Goal: Information Seeking & Learning: Learn about a topic

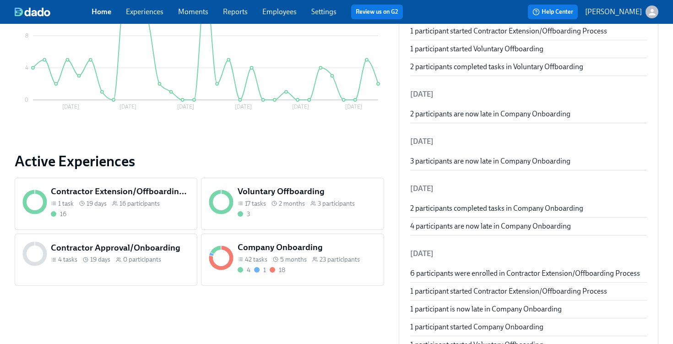
scroll to position [225, 0]
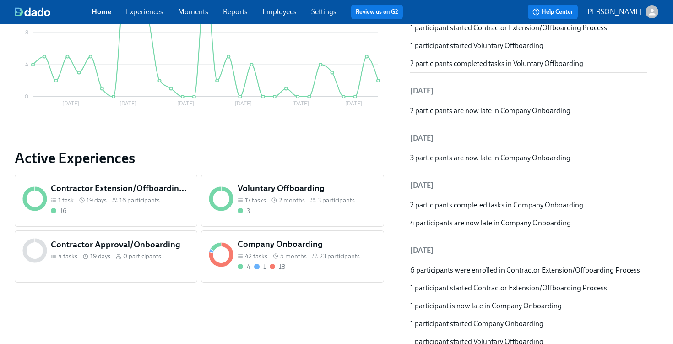
click at [350, 247] on h5 "Company Onboarding" at bounding box center [307, 244] width 139 height 12
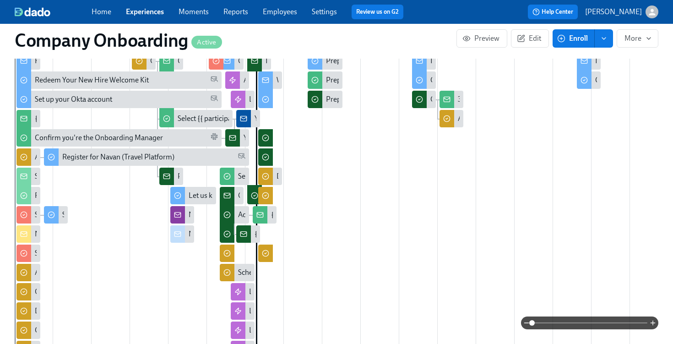
scroll to position [232, 0]
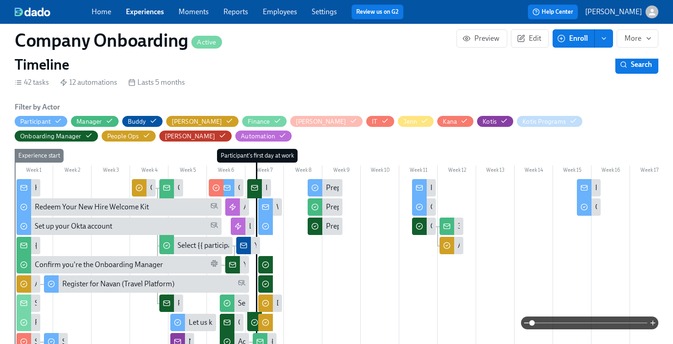
click at [577, 38] on span "Enroll" at bounding box center [573, 38] width 29 height 9
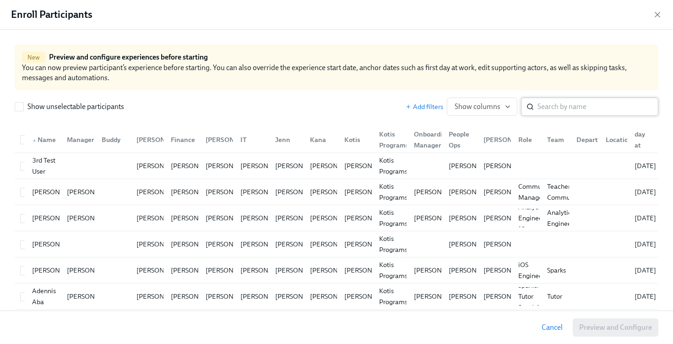
click at [549, 105] on input "search" at bounding box center [598, 107] width 121 height 18
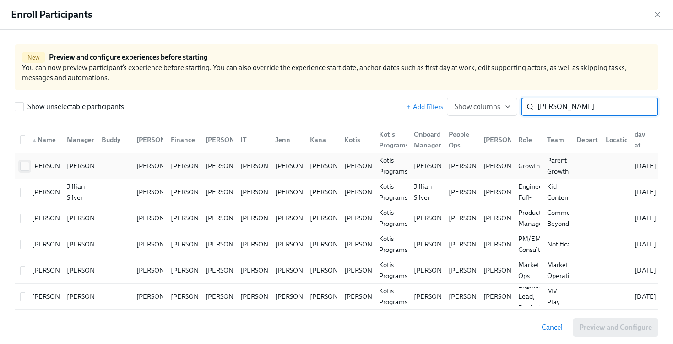
type input "[PERSON_NAME]"
click at [23, 170] on span at bounding box center [24, 166] width 9 height 9
checkbox input "true"
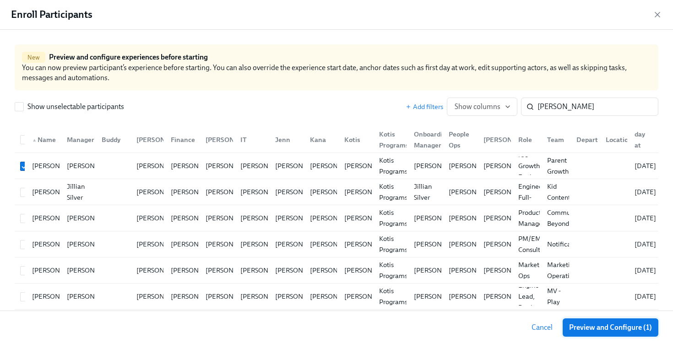
click at [572, 321] on button "Preview and Configure (1)" at bounding box center [611, 327] width 96 height 18
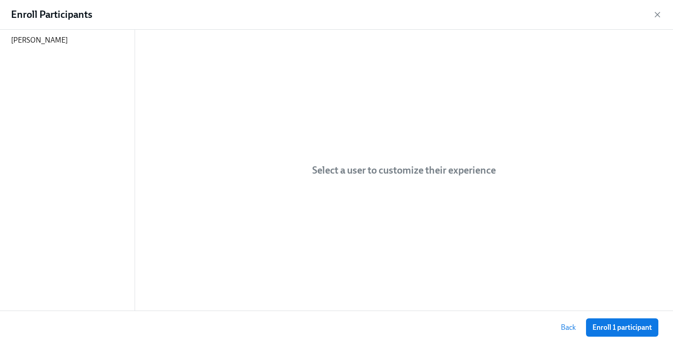
click at [51, 51] on div "[PERSON_NAME]" at bounding box center [67, 170] width 135 height 281
click at [48, 41] on p "[PERSON_NAME]" at bounding box center [39, 40] width 57 height 10
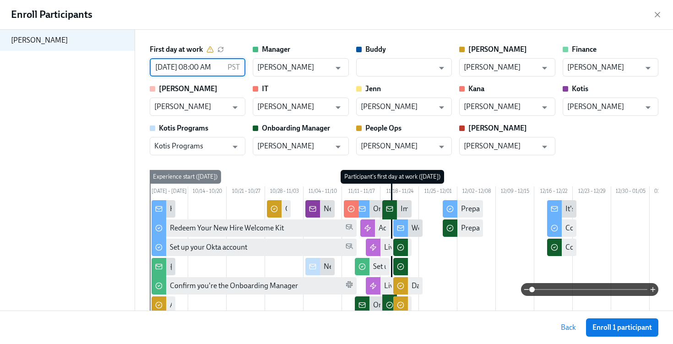
click at [187, 67] on input "[DATE] 08:00 AM" at bounding box center [187, 67] width 74 height 18
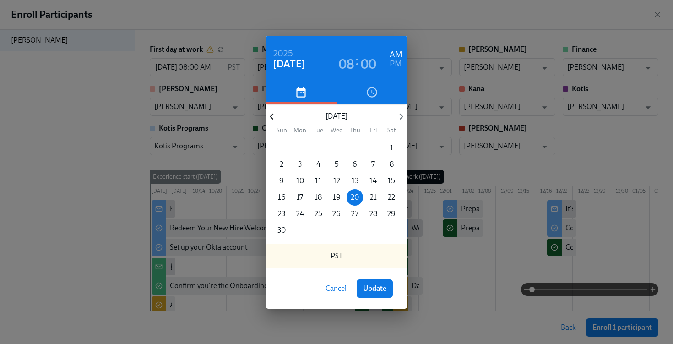
click at [270, 118] on icon "button" at bounding box center [272, 116] width 12 height 12
click at [448, 22] on div "[DATE] 08 : 00 AM PM [DATE] Sun Mon Tue Wed Thu Fri Sat 28 29 30 1 2 3 4 5 6 7 …" at bounding box center [336, 172] width 673 height 344
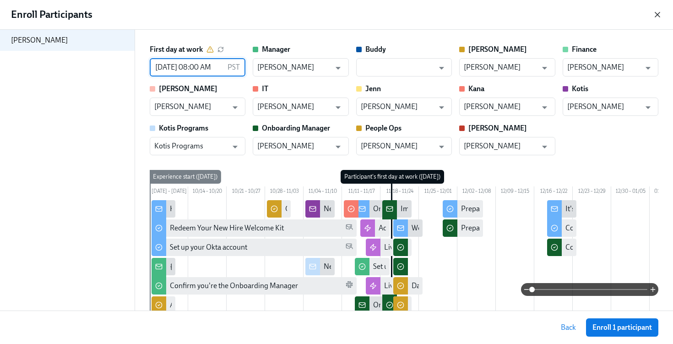
click at [660, 13] on icon "button" at bounding box center [657, 14] width 9 height 9
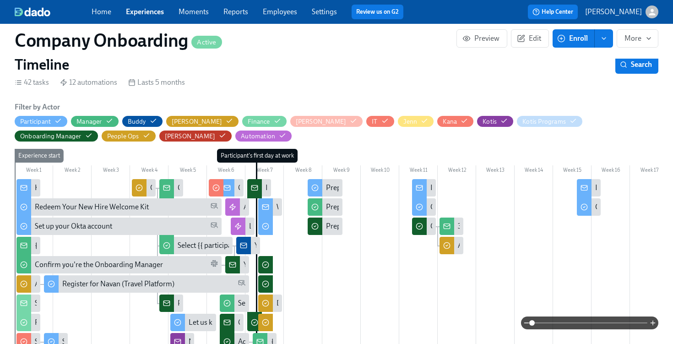
click at [284, 11] on link "Employees" at bounding box center [280, 11] width 34 height 9
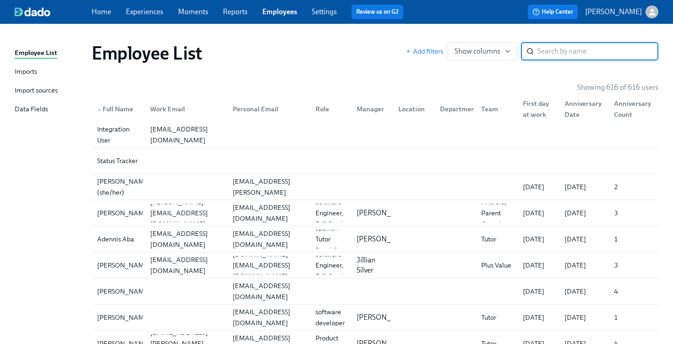
click at [27, 73] on div "Imports" at bounding box center [26, 71] width 22 height 11
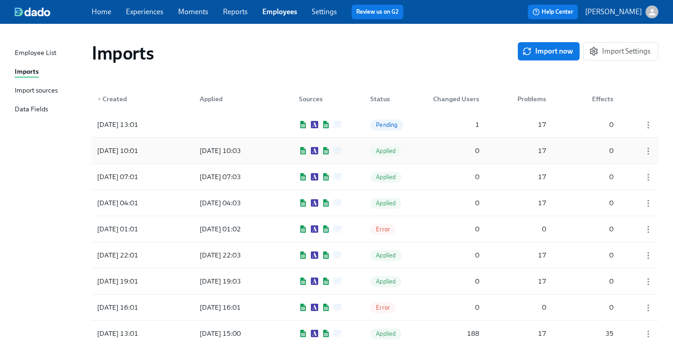
click at [169, 155] on div "[DATE] 10:01" at bounding box center [134, 151] width 82 height 18
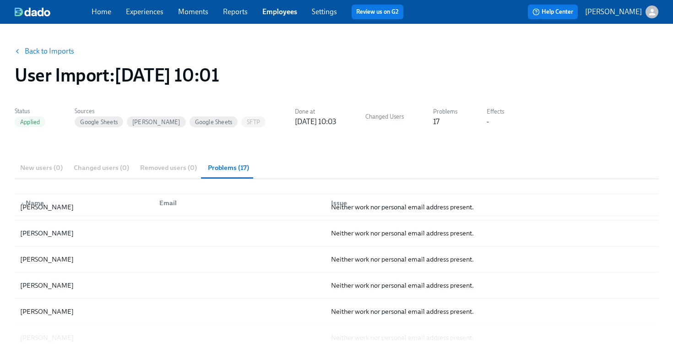
click at [46, 51] on link "Back to Imports" at bounding box center [49, 51] width 49 height 9
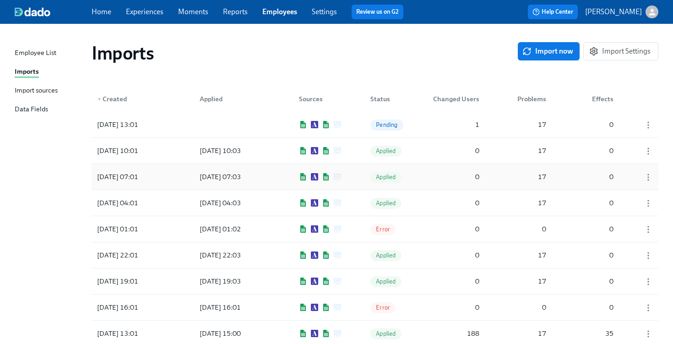
click at [123, 179] on div "[DATE] 07:01" at bounding box center [117, 176] width 49 height 11
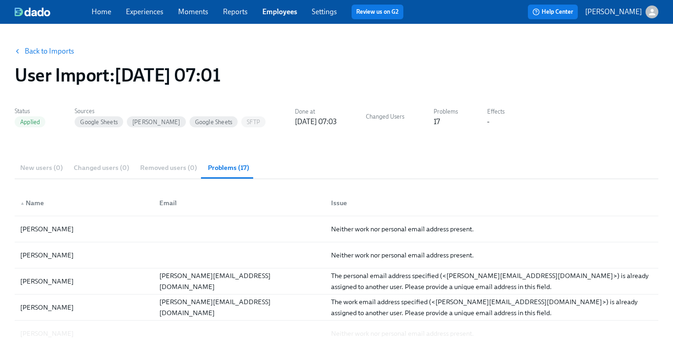
click at [49, 51] on link "Back to Imports" at bounding box center [49, 51] width 49 height 9
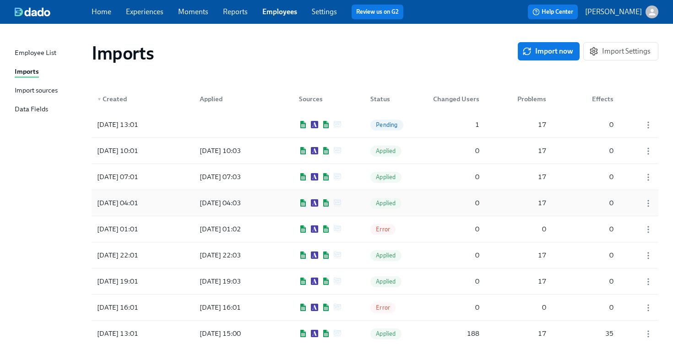
click at [116, 201] on div "[DATE] 04:01" at bounding box center [117, 202] width 49 height 11
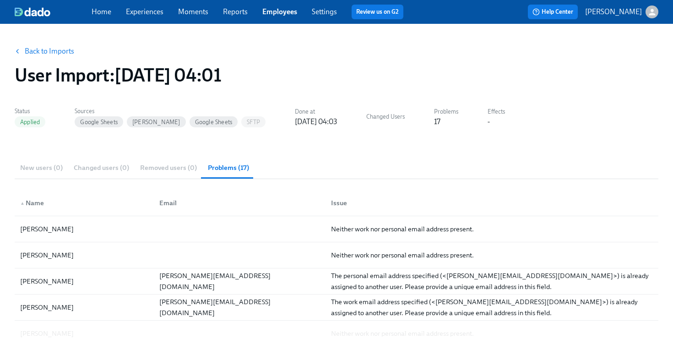
click at [50, 169] on div "New users (0) Changed users (0) Removed users (0) Problems (17)" at bounding box center [337, 168] width 644 height 22
click at [43, 47] on link "Back to Imports" at bounding box center [49, 51] width 49 height 9
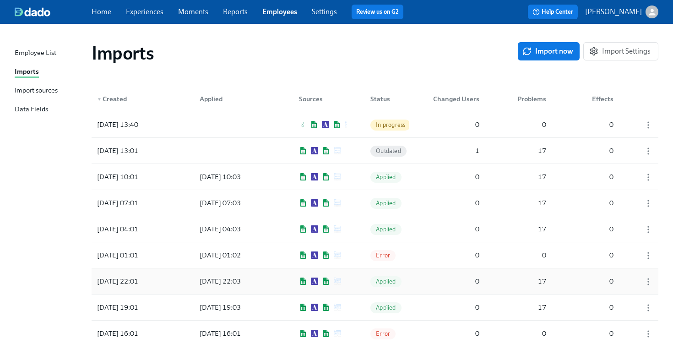
click at [124, 280] on div "[DATE] 22:01" at bounding box center [117, 281] width 49 height 11
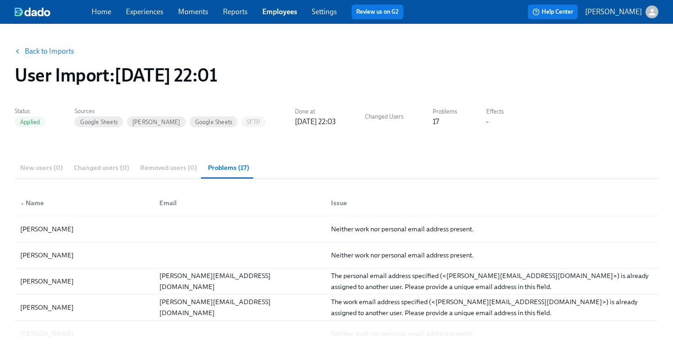
click at [39, 54] on link "Back to Imports" at bounding box center [49, 51] width 49 height 9
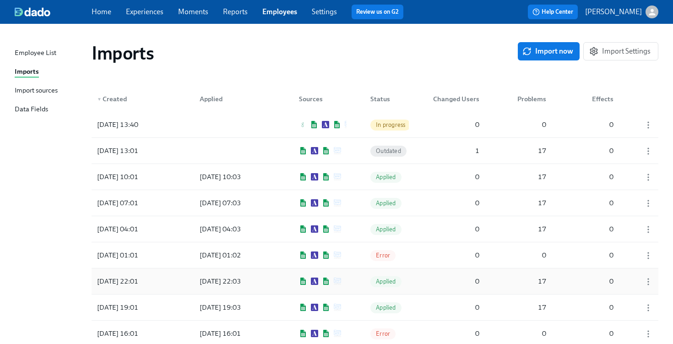
click at [110, 283] on div "[DATE] 22:01" at bounding box center [117, 281] width 49 height 11
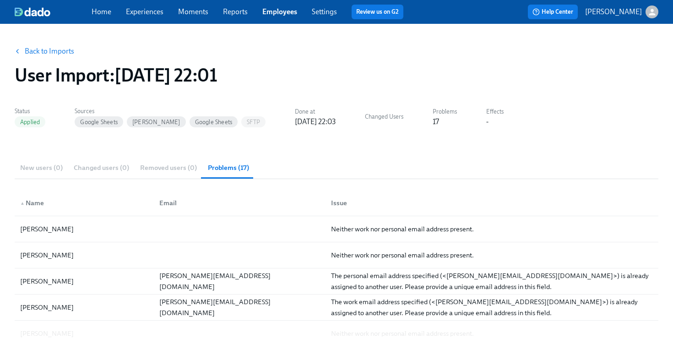
click at [39, 49] on link "Back to Imports" at bounding box center [49, 51] width 49 height 9
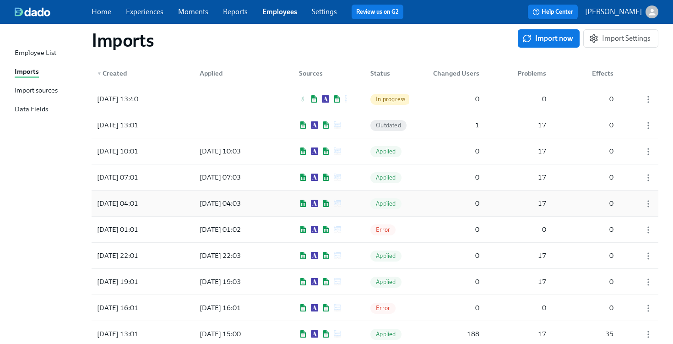
scroll to position [34, 0]
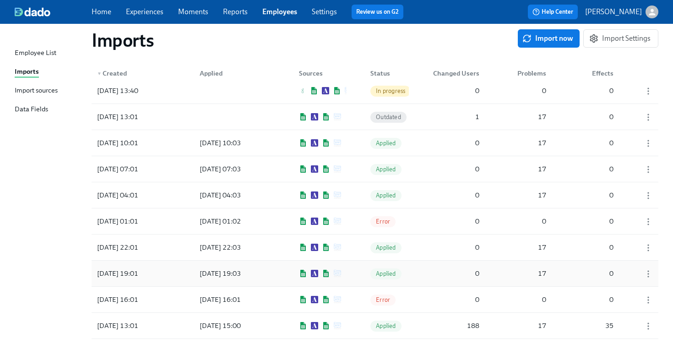
click at [111, 274] on div "[DATE] 19:01" at bounding box center [117, 273] width 49 height 11
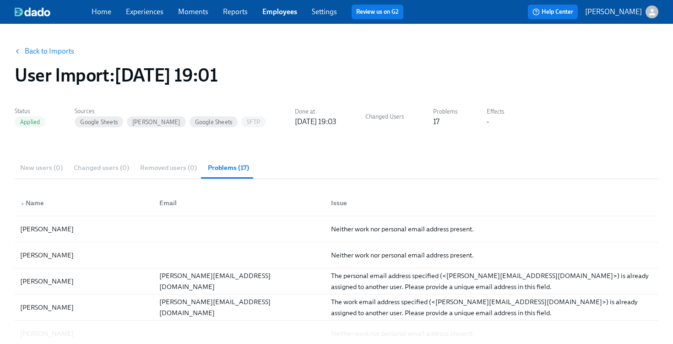
click at [49, 52] on link "Back to Imports" at bounding box center [49, 51] width 49 height 9
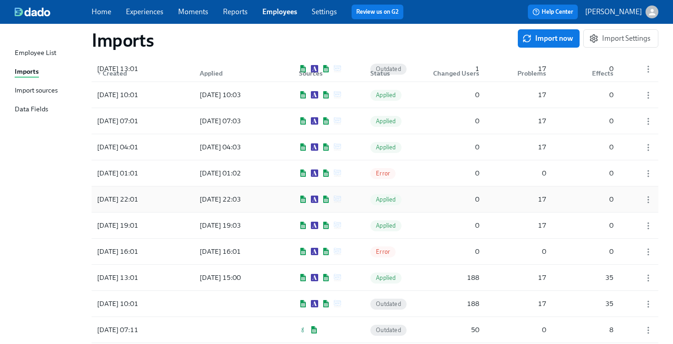
scroll to position [97, 0]
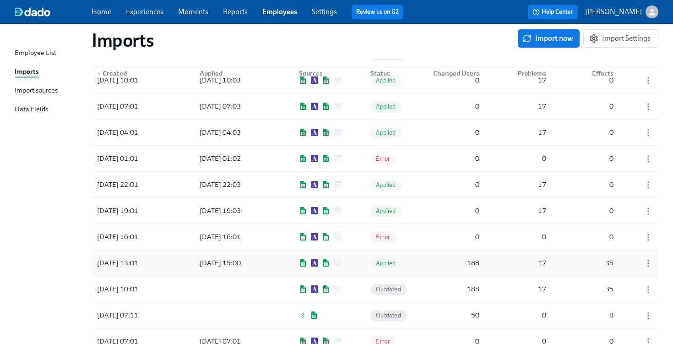
click at [115, 260] on div "[DATE] 13:01" at bounding box center [117, 262] width 49 height 11
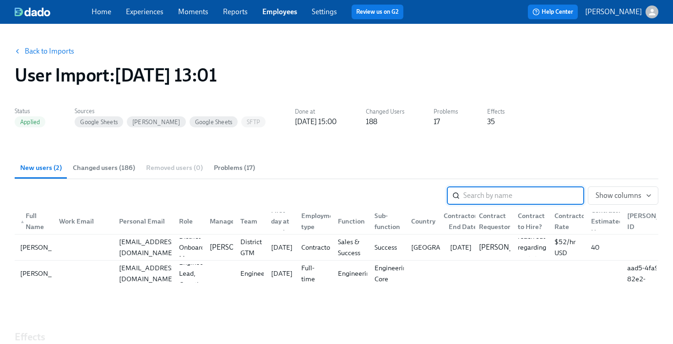
click at [49, 52] on link "Back to Imports" at bounding box center [49, 51] width 49 height 9
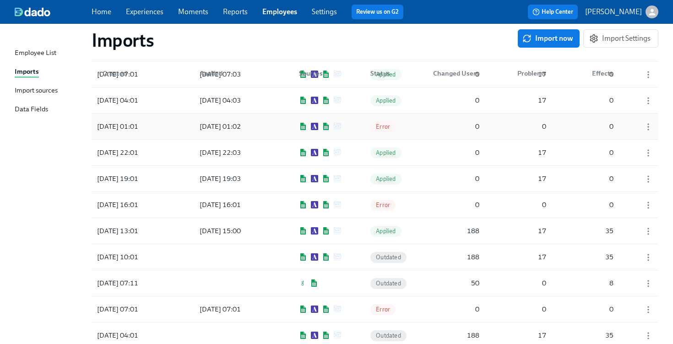
scroll to position [125, 0]
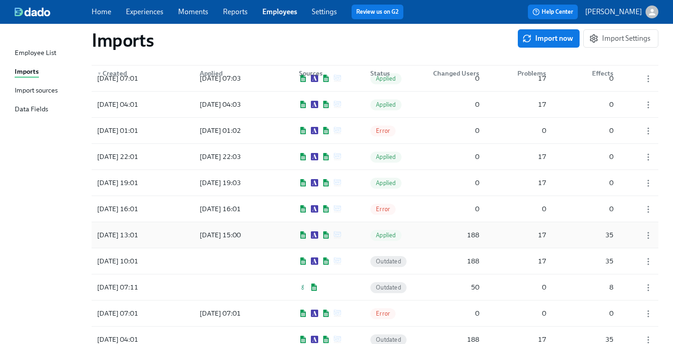
click at [163, 235] on div "[DATE] 13:01" at bounding box center [134, 235] width 82 height 18
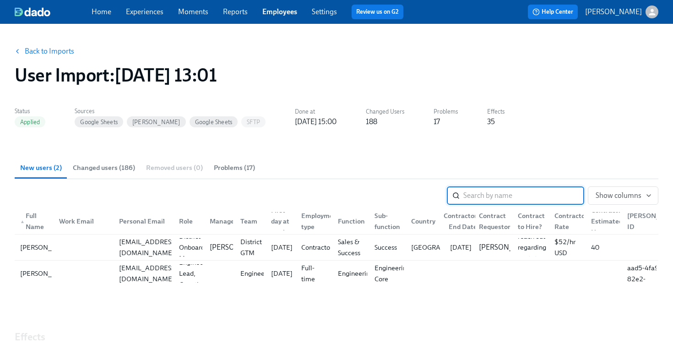
click at [44, 49] on link "Back to Imports" at bounding box center [49, 51] width 49 height 9
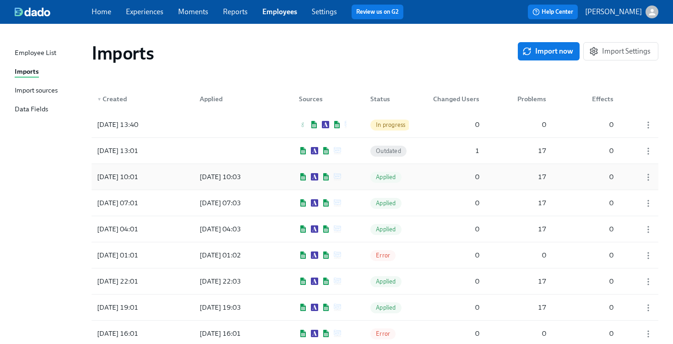
click at [167, 181] on div "[DATE] 10:01" at bounding box center [134, 177] width 82 height 18
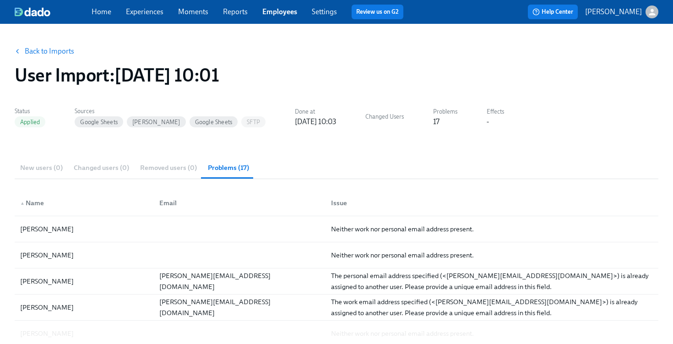
click at [38, 49] on link "Back to Imports" at bounding box center [49, 51] width 49 height 9
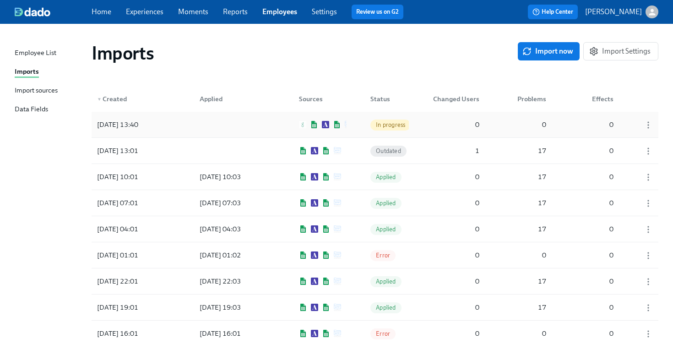
click at [215, 126] on div at bounding box center [233, 124] width 82 height 18
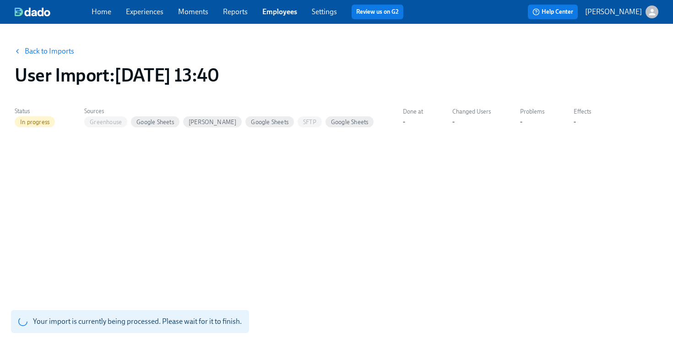
click at [47, 49] on link "Back to Imports" at bounding box center [49, 51] width 49 height 9
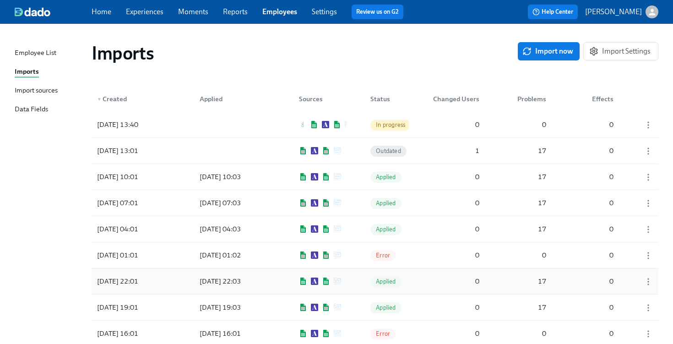
scroll to position [27, 0]
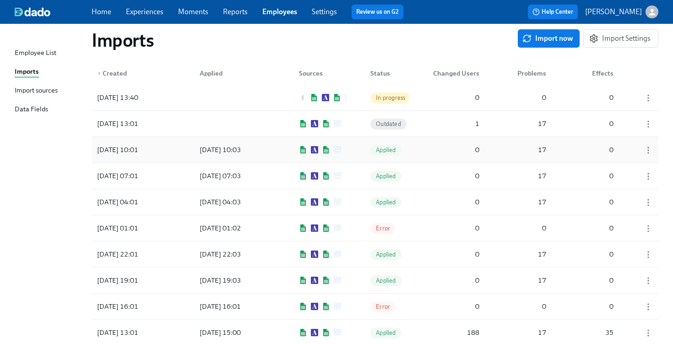
click at [278, 155] on div "[DATE] 10:01 [DATE] 10:03 Applied 0 17 0" at bounding box center [375, 150] width 567 height 26
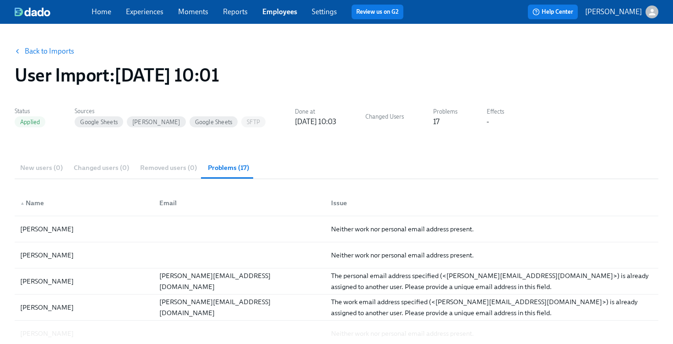
click at [39, 53] on link "Back to Imports" at bounding box center [49, 51] width 49 height 9
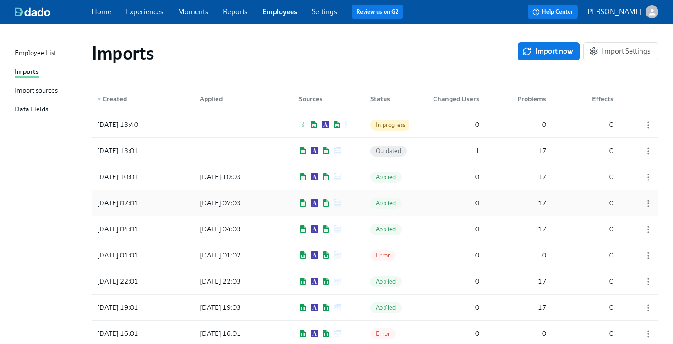
click at [181, 202] on div "[DATE] 07:01 [DATE] 07:03 Applied 0 17 0" at bounding box center [375, 203] width 567 height 26
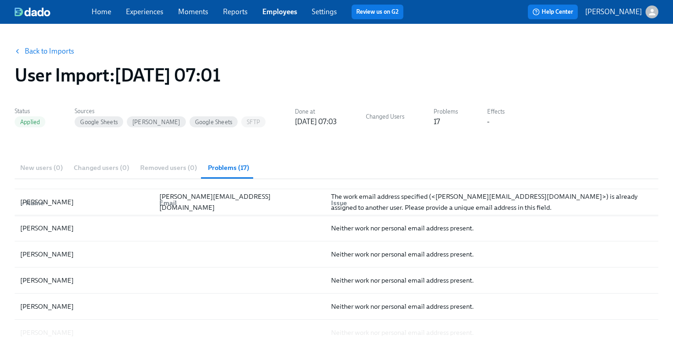
scroll to position [153, 0]
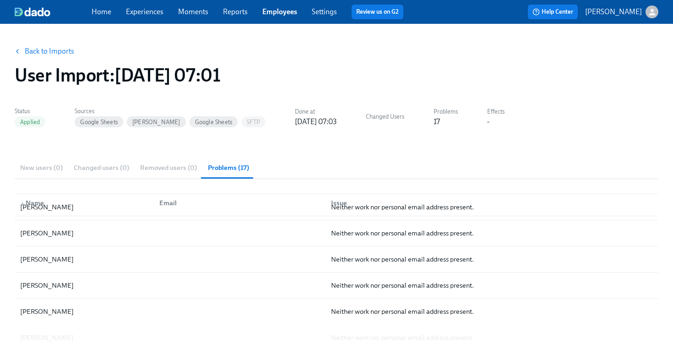
click at [64, 55] on link "Back to Imports" at bounding box center [49, 51] width 49 height 9
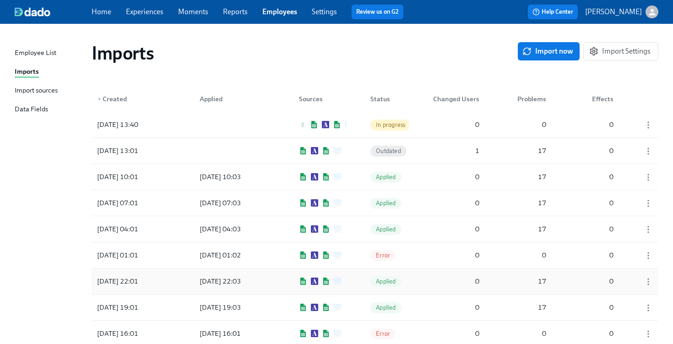
click at [176, 284] on div "[DATE] 22:01 [DATE] 22:03 Applied 0 17 0" at bounding box center [375, 281] width 567 height 26
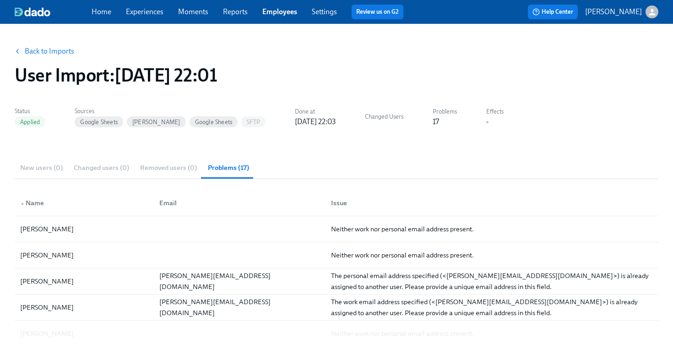
click at [47, 168] on div "New users (0) Changed users (0) Removed users (0) Problems (17)" at bounding box center [337, 168] width 644 height 22
click at [104, 169] on div "New users (0) Changed users (0) Removed users (0) Problems (17)" at bounding box center [337, 168] width 644 height 22
click at [137, 173] on div "New users (0) Changed users (0) Removed users (0) Problems (17)" at bounding box center [337, 168] width 644 height 22
click at [37, 54] on link "Back to Imports" at bounding box center [49, 51] width 49 height 9
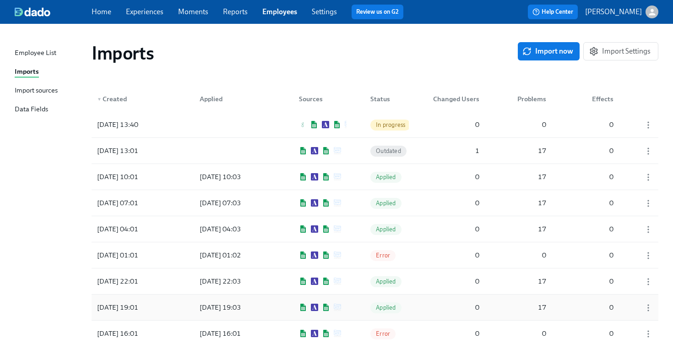
click at [181, 300] on div "[DATE] 19:01 [DATE] 19:03 Applied 0 17 0" at bounding box center [375, 308] width 567 height 26
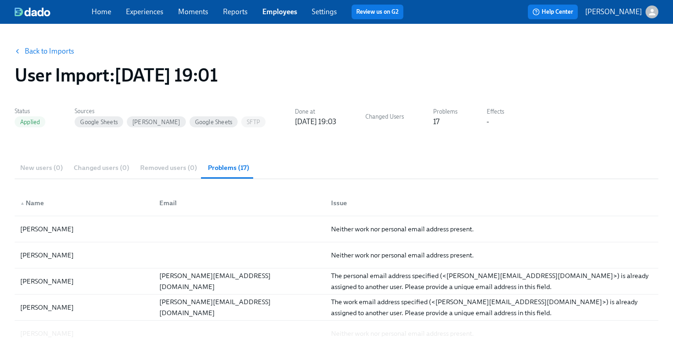
click at [45, 54] on link "Back to Imports" at bounding box center [49, 51] width 49 height 9
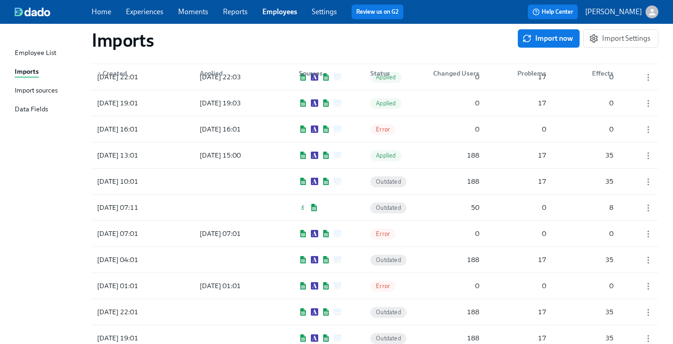
scroll to position [204, 0]
click at [163, 151] on div "[DATE] 13:01" at bounding box center [134, 156] width 82 height 18
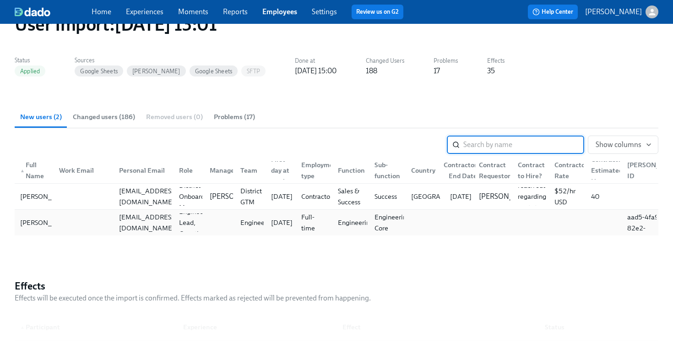
scroll to position [51, 0]
click at [107, 115] on span "Changed users (186)" at bounding box center [104, 116] width 62 height 11
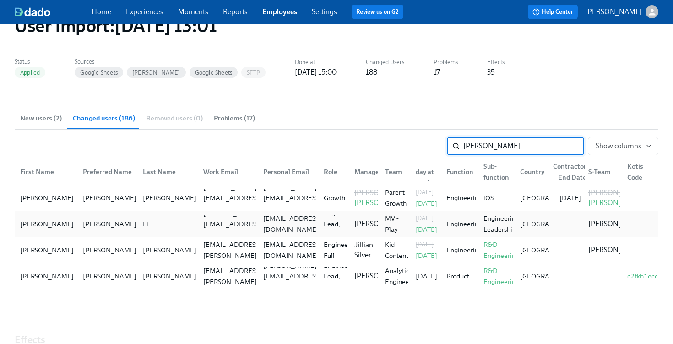
scroll to position [0, 0]
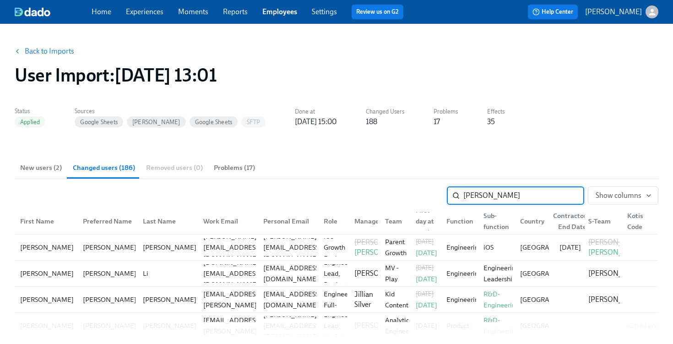
type input "[PERSON_NAME]"
click at [46, 48] on link "Back to Imports" at bounding box center [49, 51] width 49 height 9
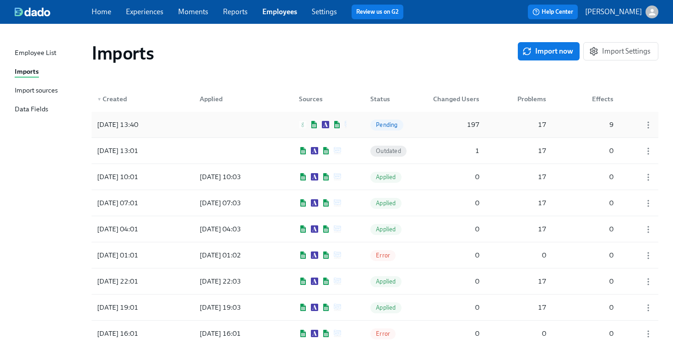
click at [205, 128] on div at bounding box center [233, 124] width 82 height 18
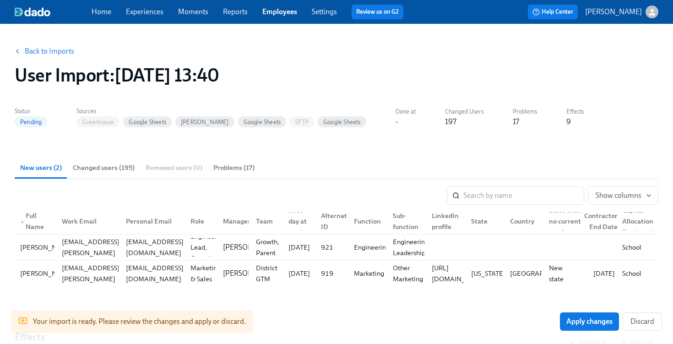
click at [39, 54] on link "Back to Imports" at bounding box center [49, 51] width 49 height 9
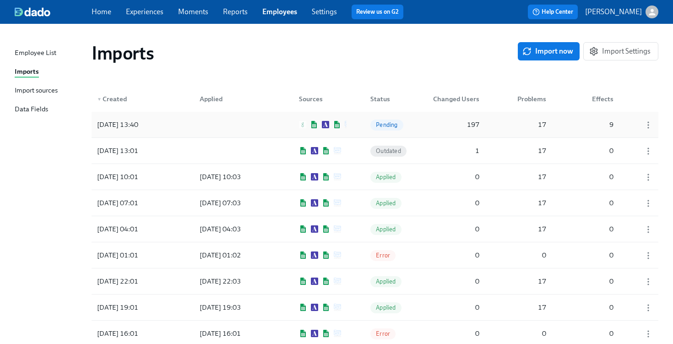
click at [201, 125] on div at bounding box center [233, 124] width 82 height 18
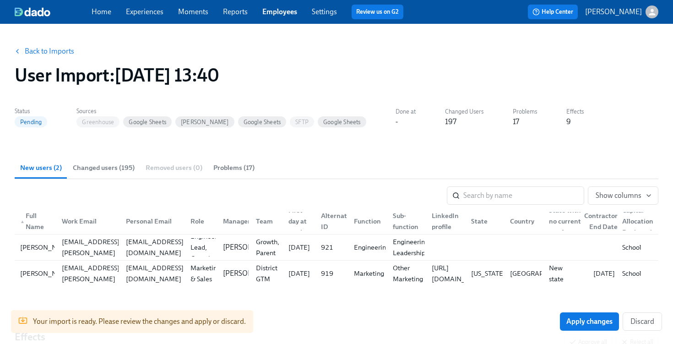
click at [56, 53] on link "Back to Imports" at bounding box center [49, 51] width 49 height 9
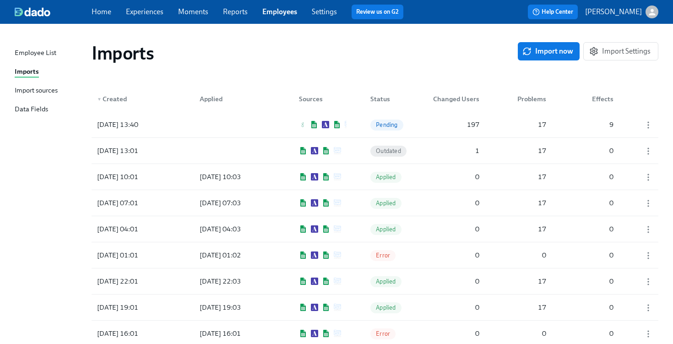
click at [39, 91] on div "Import sources" at bounding box center [36, 90] width 43 height 11
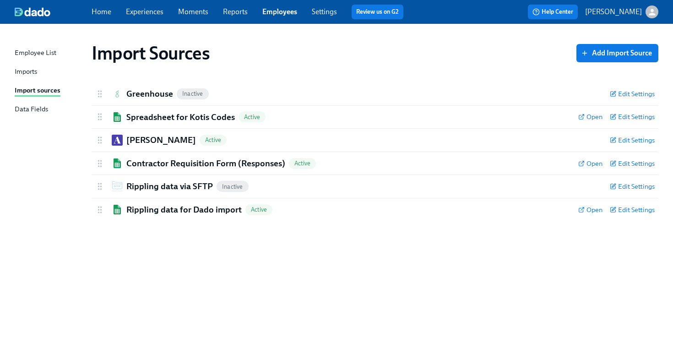
click at [34, 56] on div "Employee List" at bounding box center [36, 53] width 42 height 11
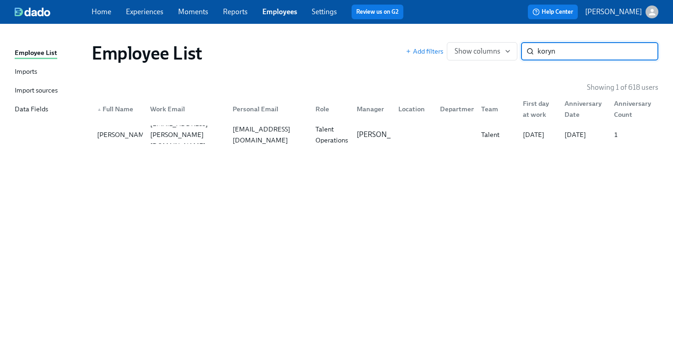
type input "koryn"
click at [136, 14] on link "Experiences" at bounding box center [145, 11] width 38 height 9
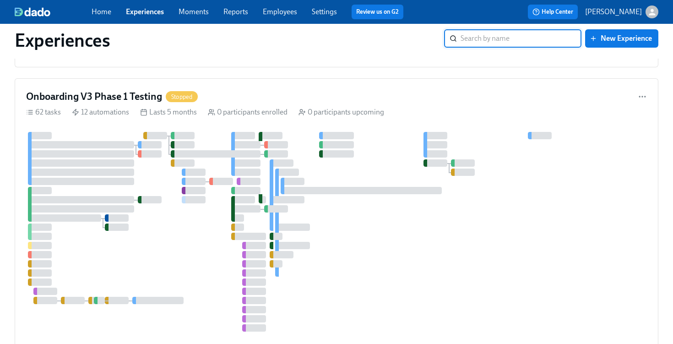
scroll to position [781, 0]
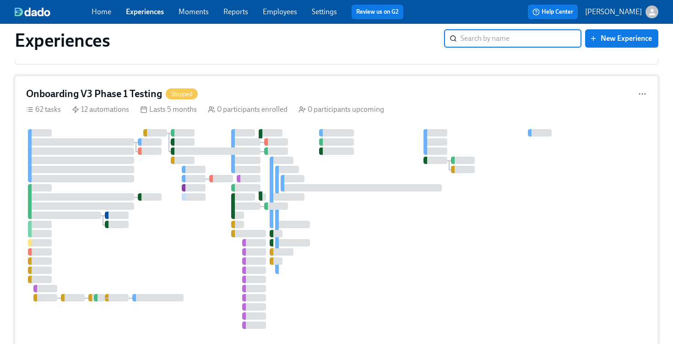
click at [261, 99] on div "Onboarding V3 Phase 1 Testing Stopped" at bounding box center [336, 94] width 621 height 14
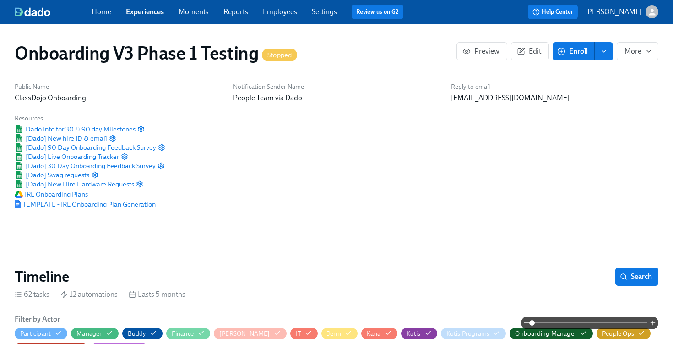
click at [143, 16] on link "Experiences" at bounding box center [145, 11] width 38 height 9
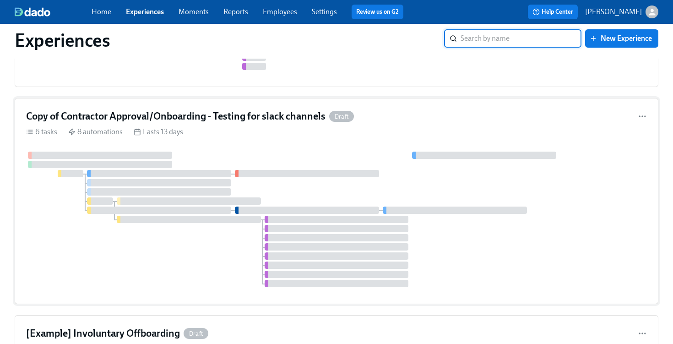
scroll to position [1040, 0]
click at [238, 147] on div "Copy of Contractor Approval/Onboarding - Testing for slack channels Draft 6 tas…" at bounding box center [337, 201] width 644 height 206
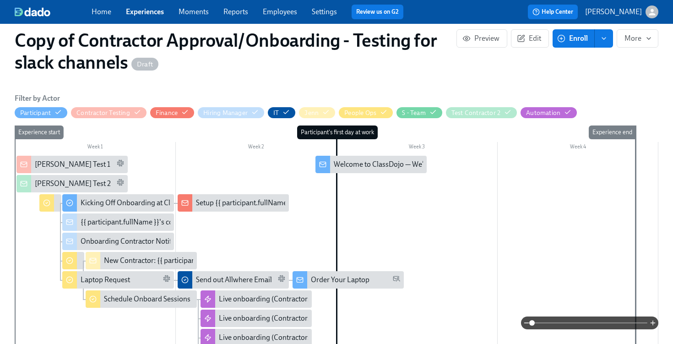
scroll to position [170, 0]
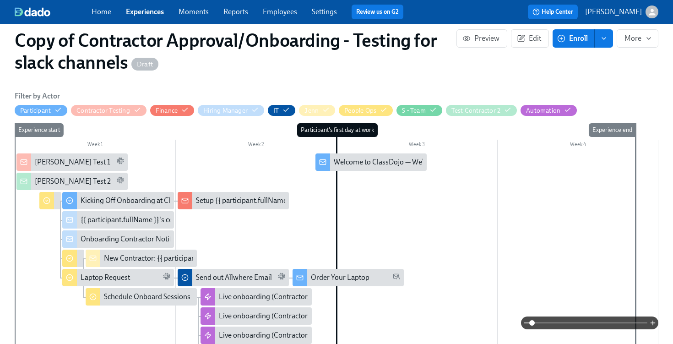
click at [146, 12] on link "Experiences" at bounding box center [145, 11] width 38 height 9
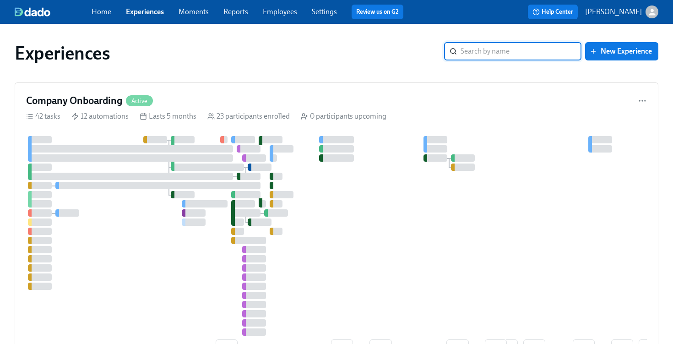
click at [275, 10] on link "Employees" at bounding box center [280, 11] width 34 height 9
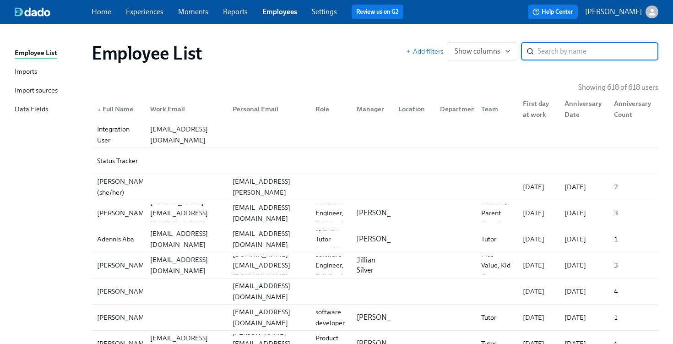
click at [27, 91] on div "Import sources" at bounding box center [36, 90] width 43 height 11
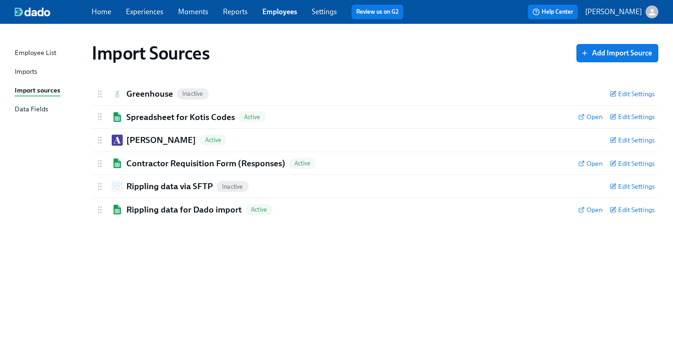
click at [146, 15] on link "Experiences" at bounding box center [145, 11] width 38 height 9
